Goal: Task Accomplishment & Management: Manage account settings

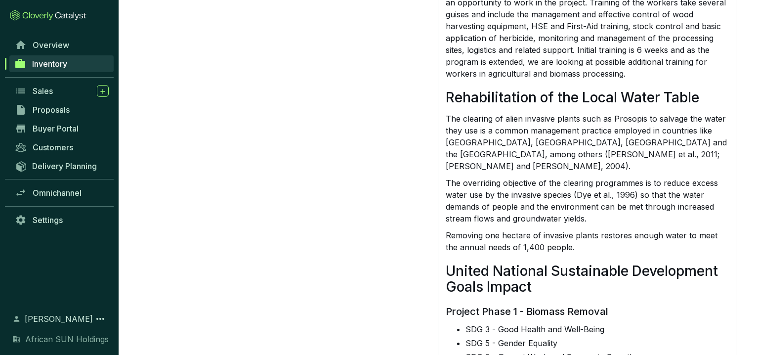
scroll to position [3075, 0]
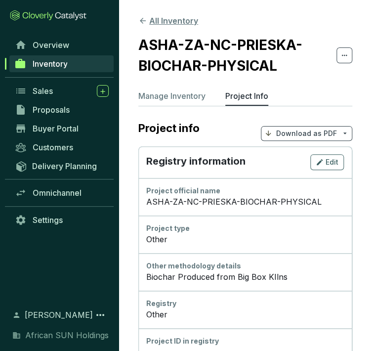
click at [165, 20] on button "All Inventory" at bounding box center [168, 21] width 60 height 12
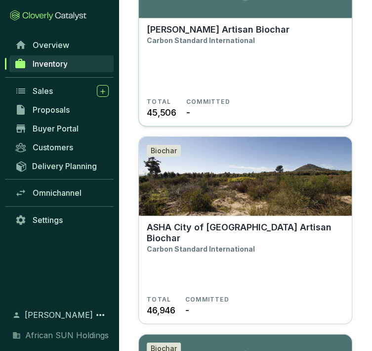
scroll to position [1263, 0]
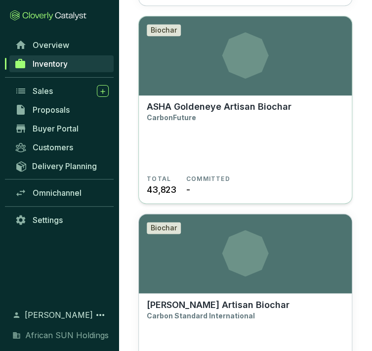
click at [244, 111] on p "ASHA Goldeneye Artisan Biochar" at bounding box center [219, 106] width 145 height 11
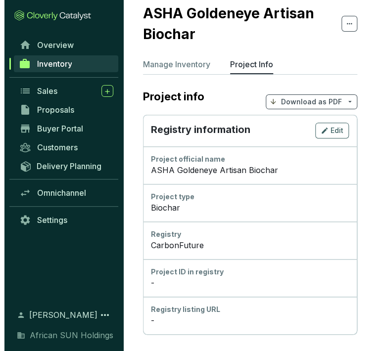
scroll to position [55, 0]
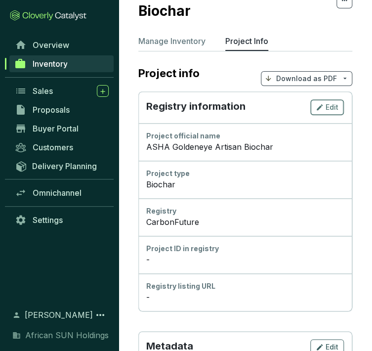
click at [328, 106] on span "Edit" at bounding box center [332, 107] width 13 height 10
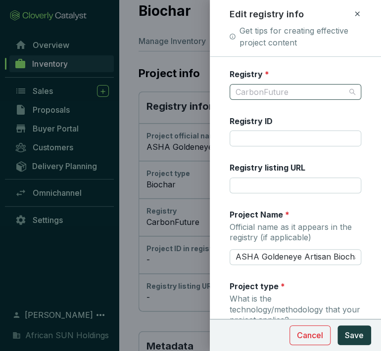
click at [302, 93] on span "CarbonFuture" at bounding box center [295, 92] width 120 height 15
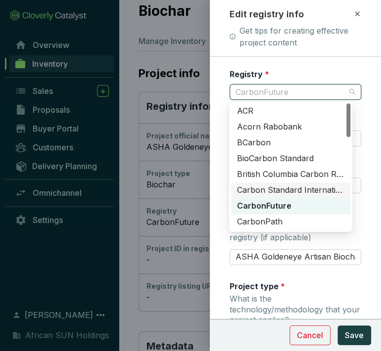
click at [293, 186] on div "Carbon Standard International" at bounding box center [290, 190] width 107 height 11
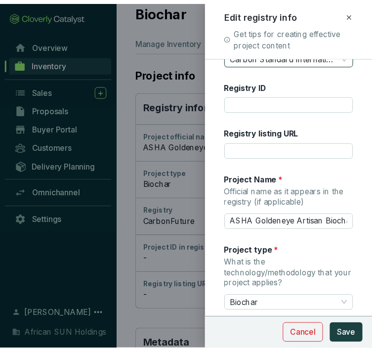
scroll to position [66, 0]
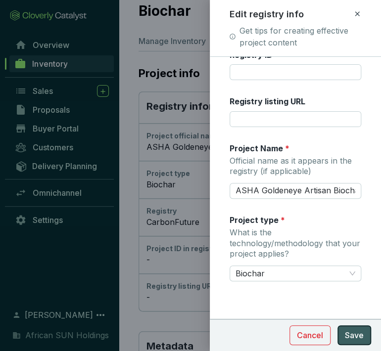
click at [349, 333] on span "Save" at bounding box center [354, 335] width 19 height 12
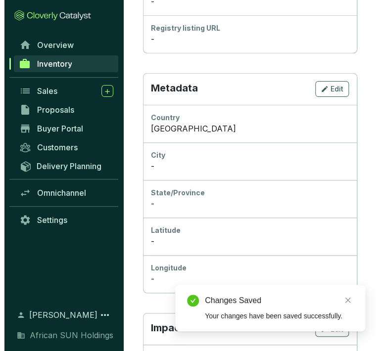
scroll to position [329, 0]
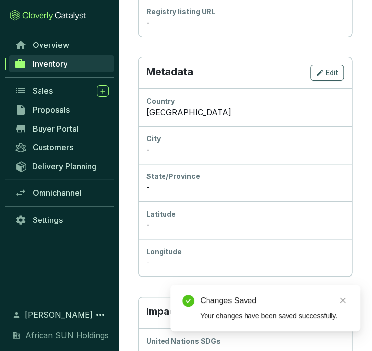
click at [175, 149] on div "-" at bounding box center [245, 150] width 198 height 12
click at [329, 72] on span "Edit" at bounding box center [332, 73] width 13 height 10
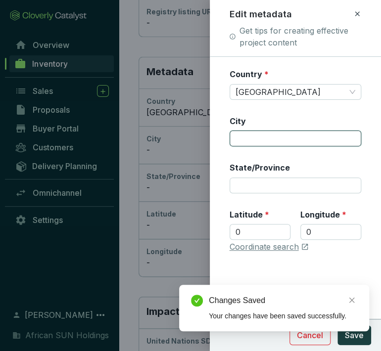
click at [263, 137] on input "City" at bounding box center [295, 138] width 132 height 16
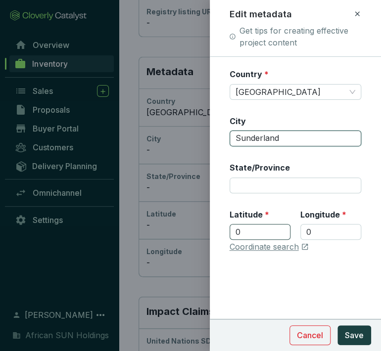
type input "Sunderland"
click at [250, 225] on input "0" at bounding box center [259, 232] width 61 height 16
drag, startPoint x: 262, startPoint y: 235, endPoint x: 182, endPoint y: 231, distance: 80.2
click at [182, 231] on div "Edit metadata Get tips for creating effective project content Country * Jamaica…" at bounding box center [190, 175] width 381 height 351
click at [251, 231] on input "0" at bounding box center [259, 232] width 61 height 16
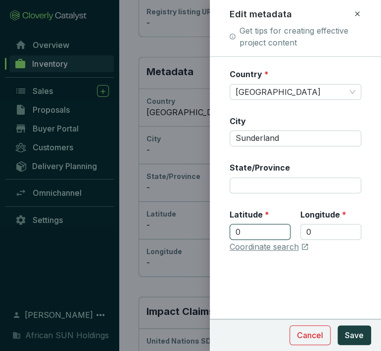
paste input "18.395533"
type input "18.395533"
click at [329, 232] on input "0" at bounding box center [330, 232] width 61 height 16
drag, startPoint x: 325, startPoint y: 232, endPoint x: 307, endPoint y: 229, distance: 18.5
click at [307, 229] on input "0" at bounding box center [330, 232] width 61 height 16
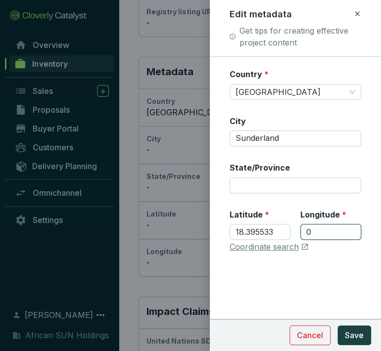
paste input "-77.823458"
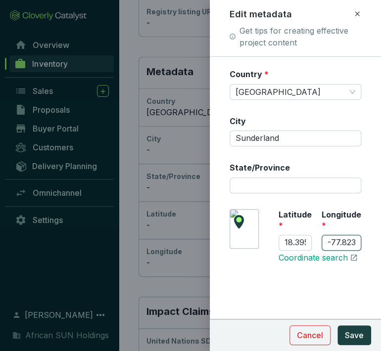
scroll to position [0, 15]
type input "-77.823458"
click at [353, 343] on button "Save" at bounding box center [354, 335] width 34 height 20
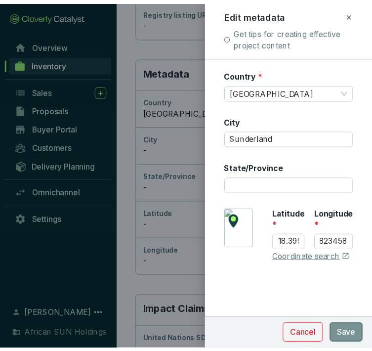
scroll to position [0, 0]
